Goal: Transaction & Acquisition: Download file/media

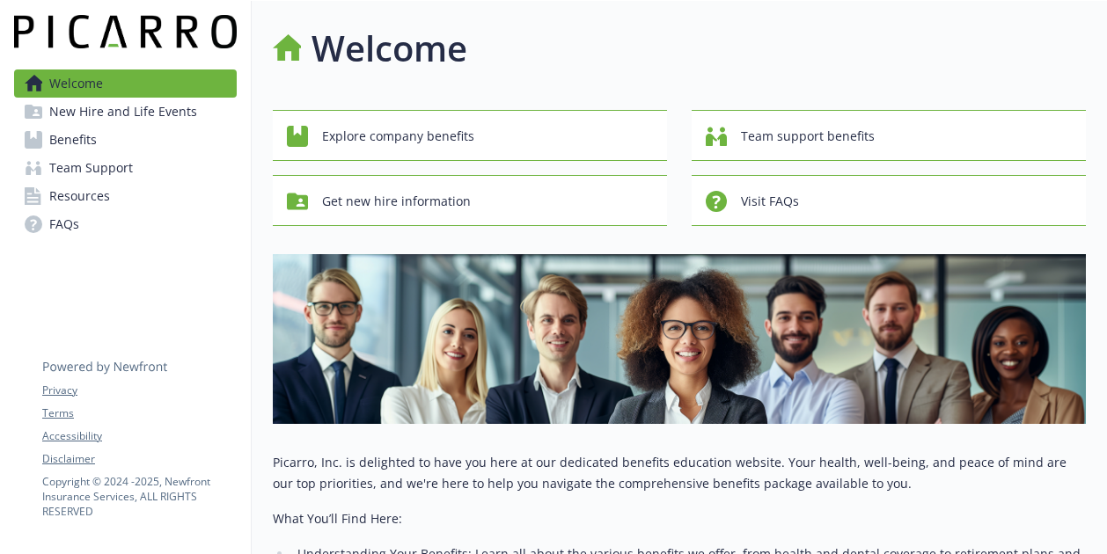
click at [142, 136] on link "Benefits" at bounding box center [125, 140] width 223 height 28
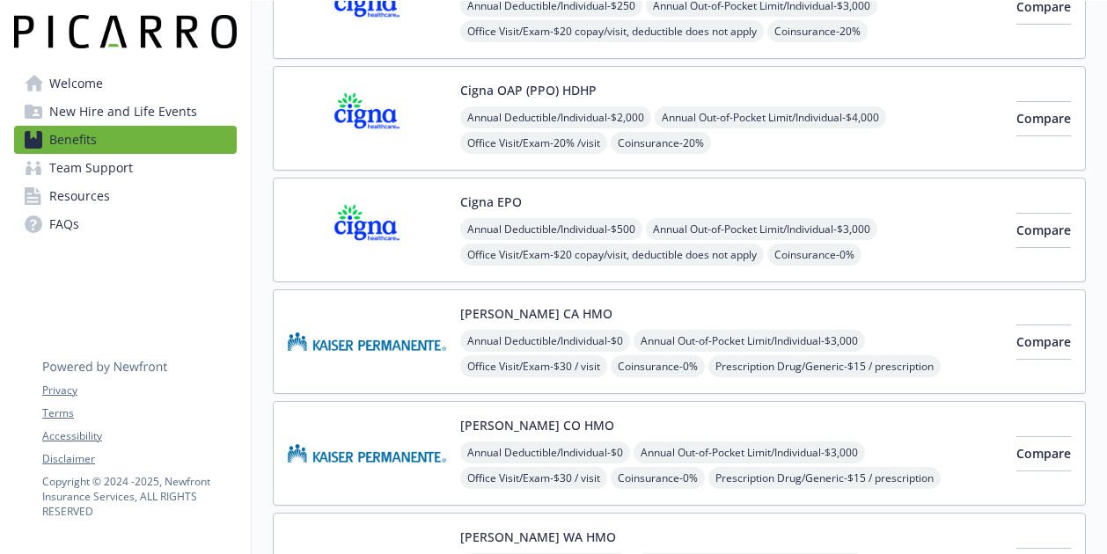
scroll to position [352, 0]
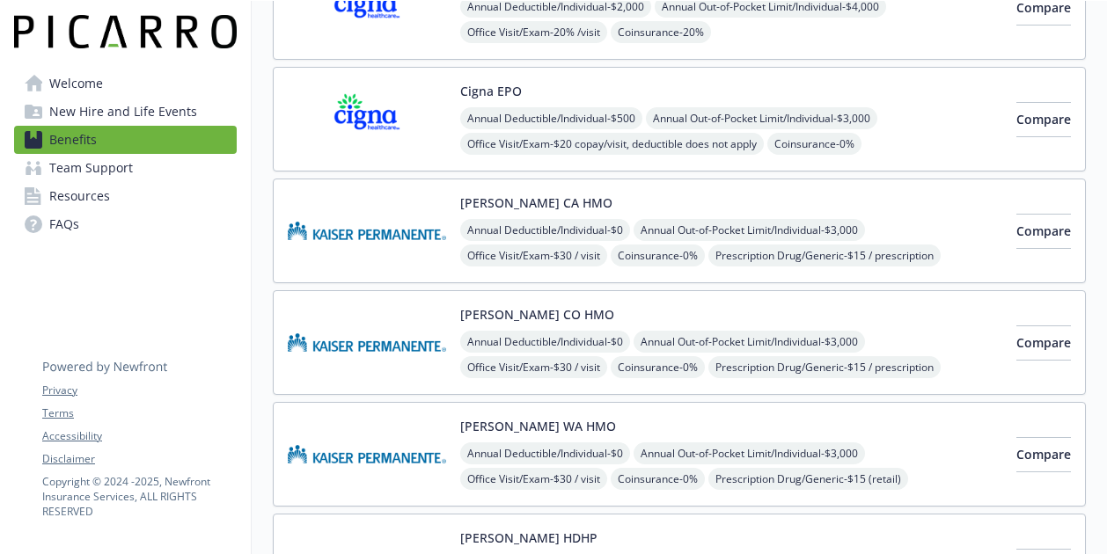
click at [389, 226] on img at bounding box center [367, 231] width 158 height 75
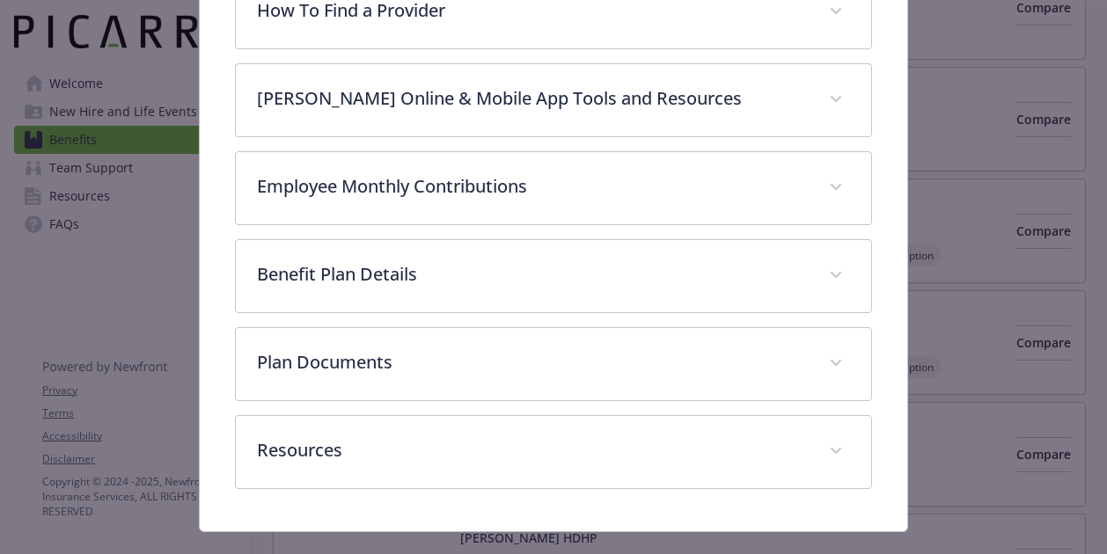
scroll to position [581, 0]
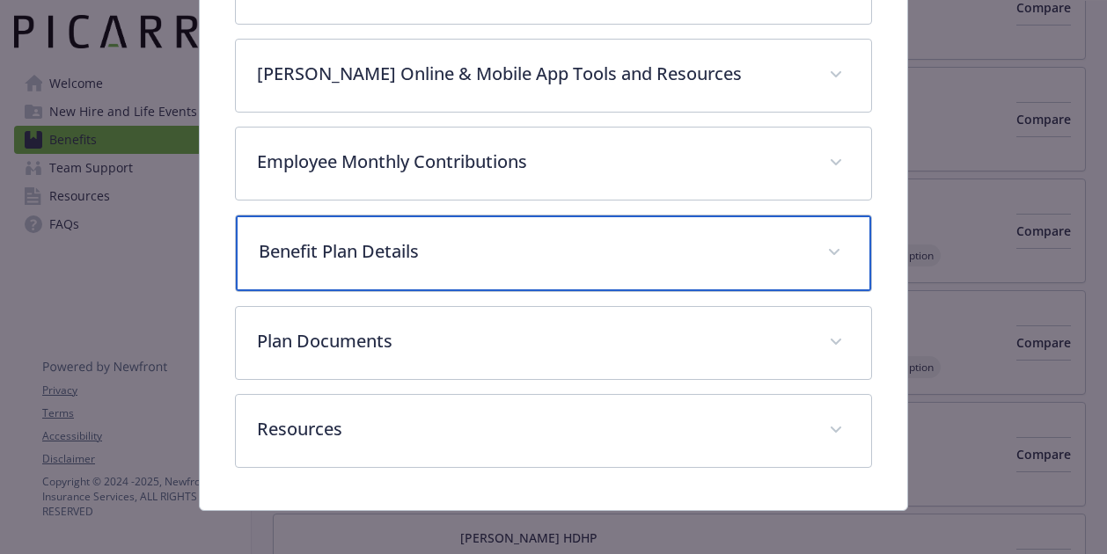
click at [439, 244] on p "Benefit Plan Details" at bounding box center [532, 252] width 547 height 26
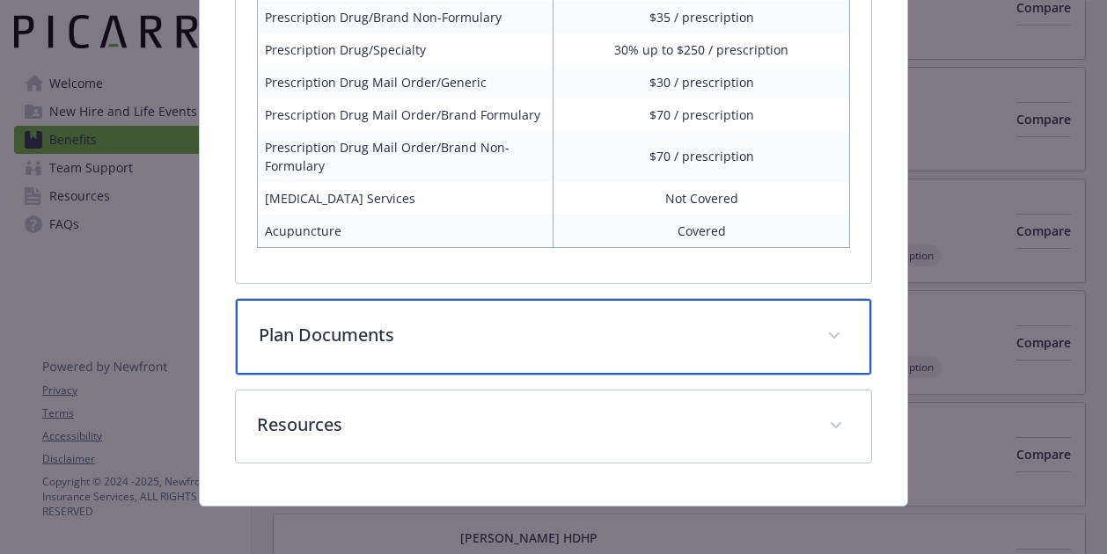
scroll to position [1401, 0]
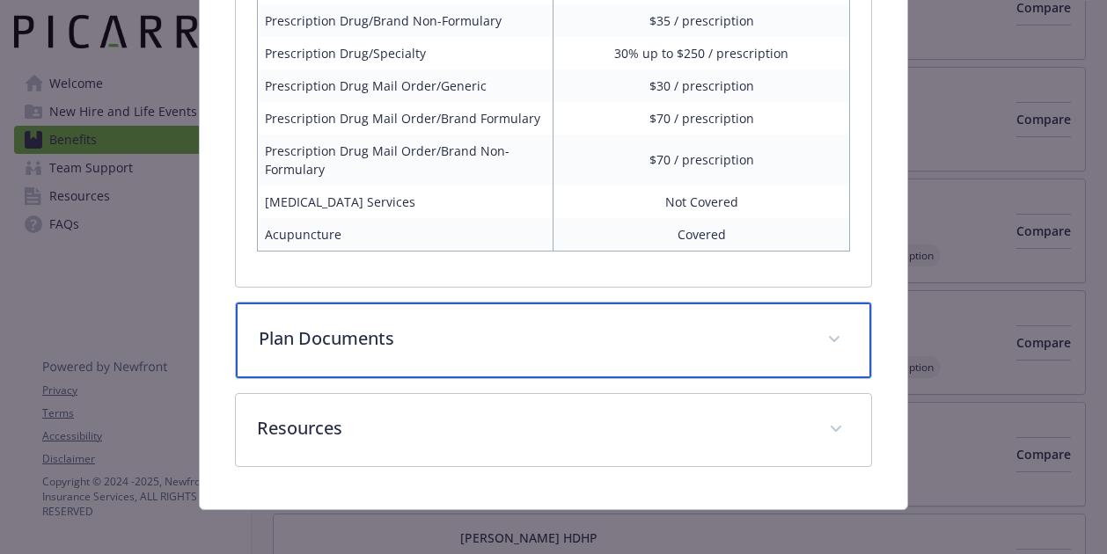
click at [751, 335] on p "Plan Documents" at bounding box center [532, 339] width 547 height 26
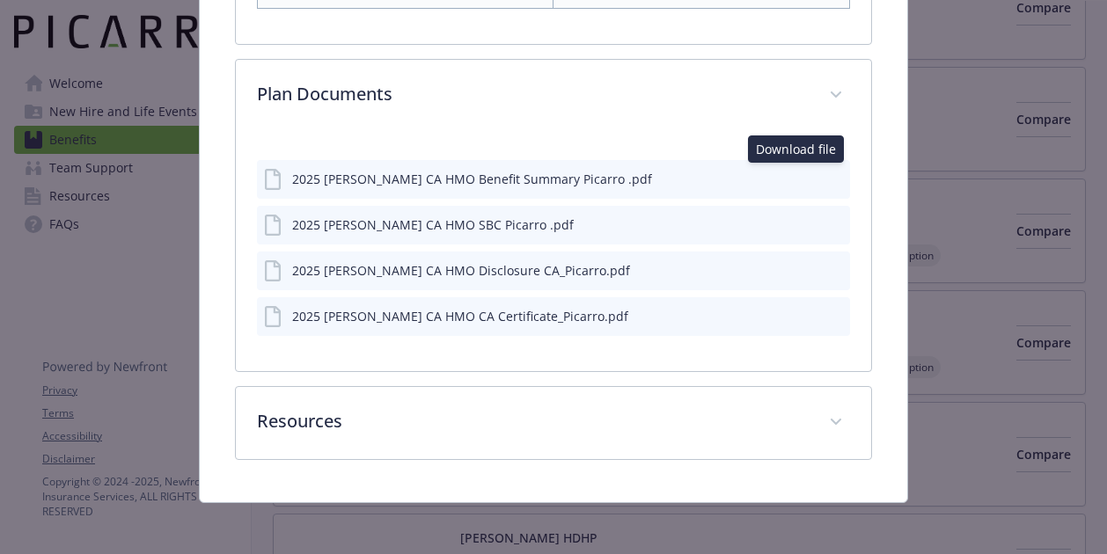
scroll to position [1640, 0]
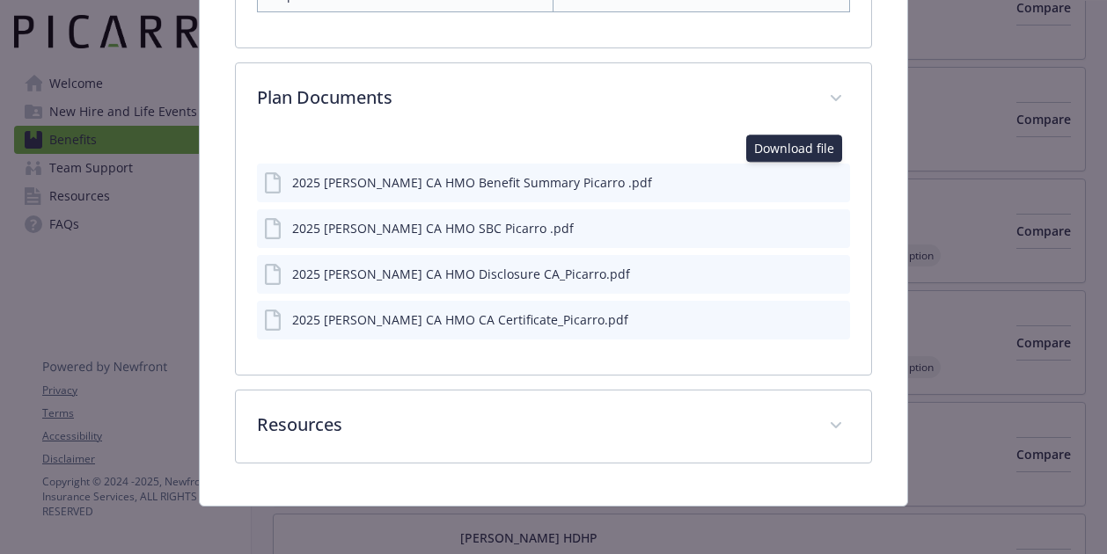
click at [797, 175] on icon "download file" at bounding box center [804, 181] width 14 height 14
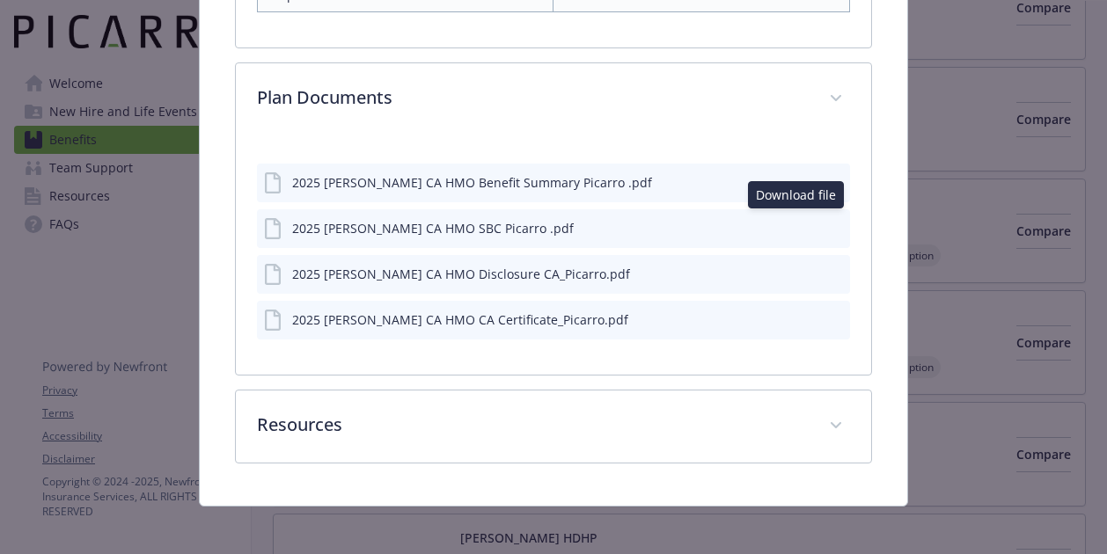
click at [797, 222] on icon "download file" at bounding box center [804, 227] width 14 height 14
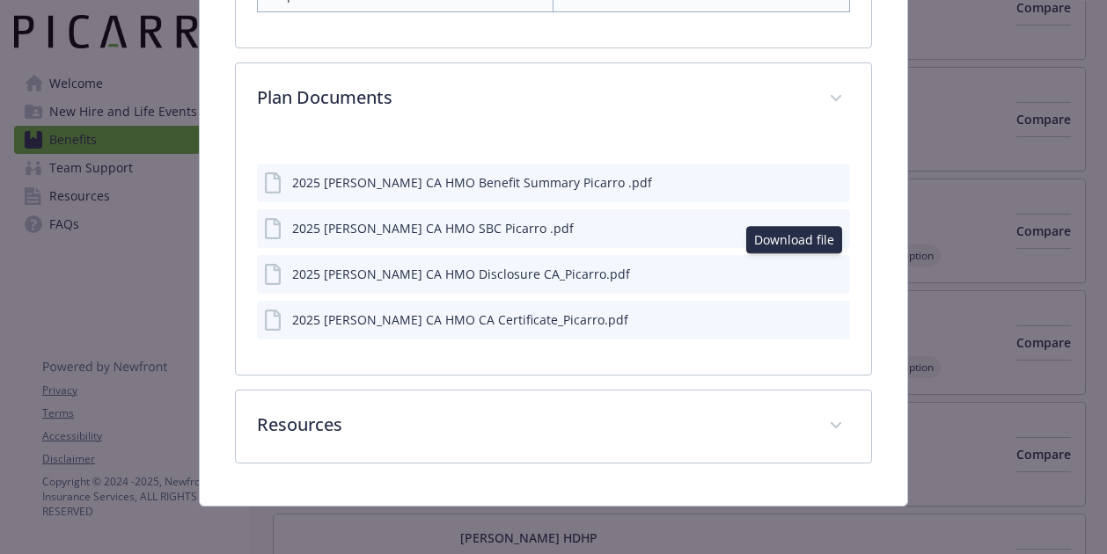
click at [797, 268] on icon "download file" at bounding box center [804, 273] width 14 height 14
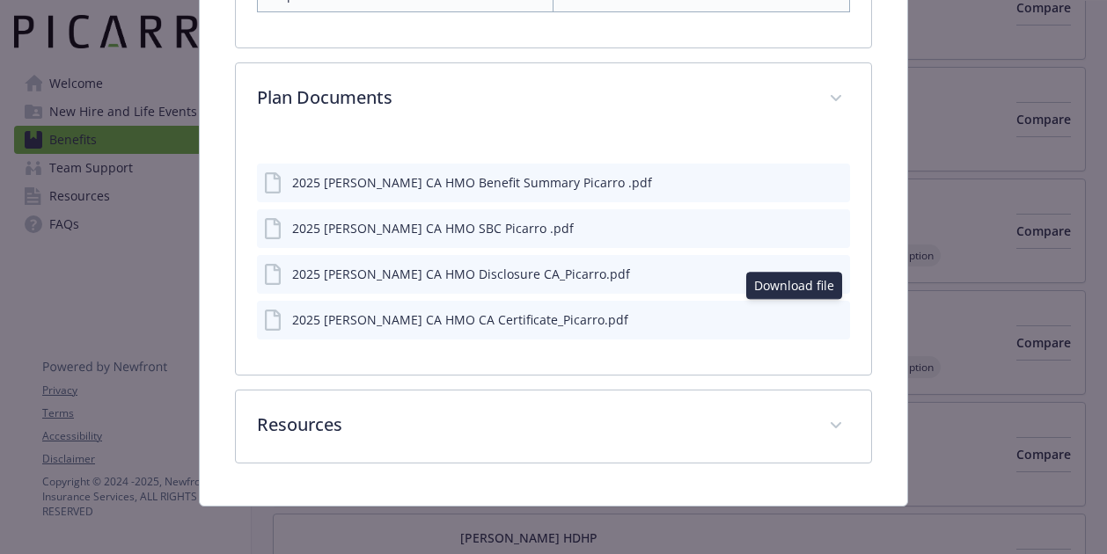
click at [797, 312] on icon "download file" at bounding box center [804, 319] width 14 height 14
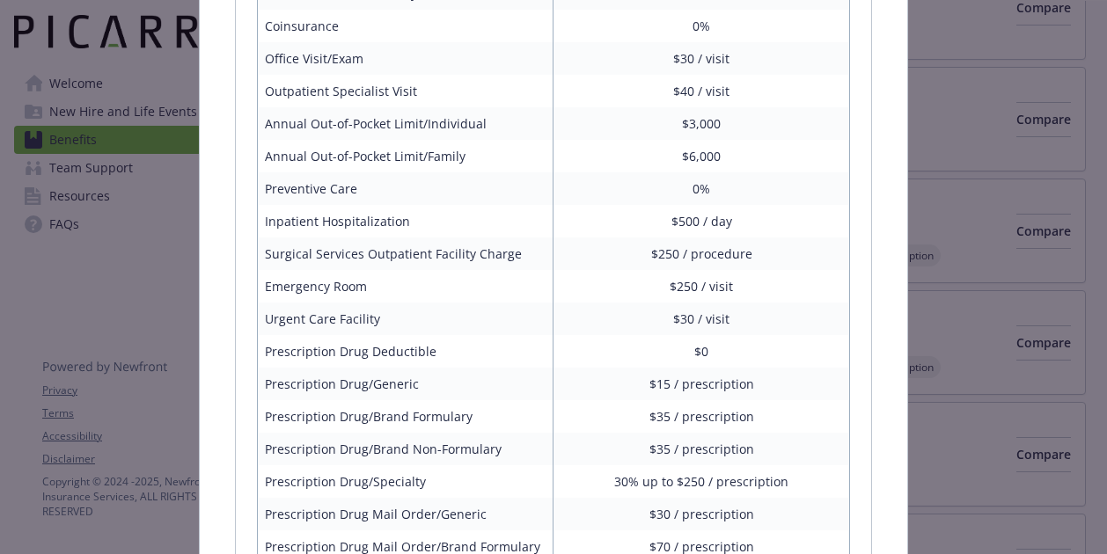
scroll to position [848, 0]
